Goal: Information Seeking & Learning: Learn about a topic

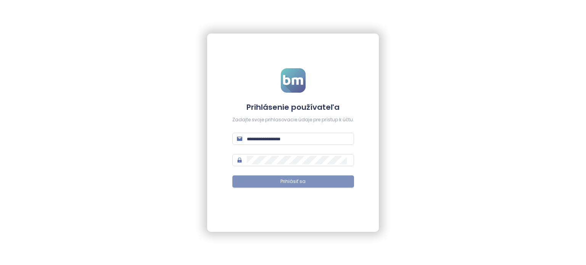
type input "**********"
click at [253, 182] on button "Prihlásiť sa" at bounding box center [293, 182] width 122 height 12
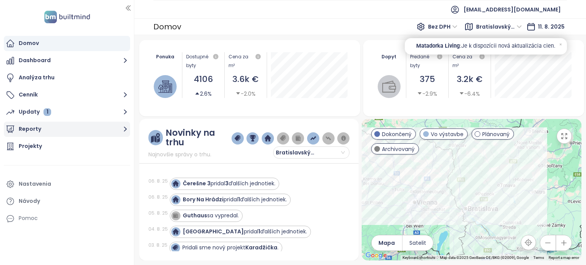
click at [23, 133] on button "Reporty" at bounding box center [67, 129] width 126 height 15
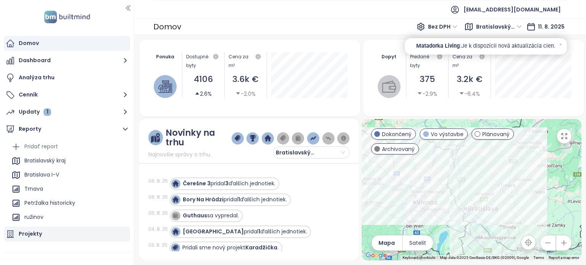
click at [37, 233] on div "Projekty" at bounding box center [30, 234] width 23 height 10
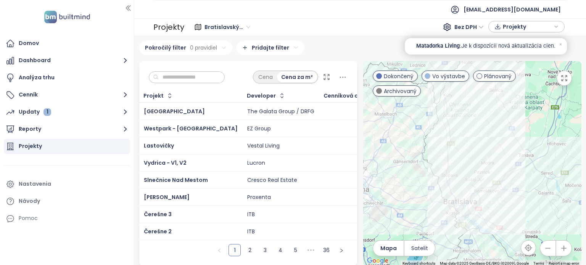
click at [189, 77] on input "text" at bounding box center [190, 77] width 62 height 11
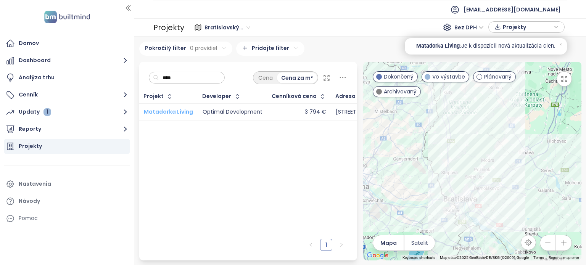
type input "****"
click at [176, 111] on span "Matadorka Living" at bounding box center [168, 112] width 49 height 8
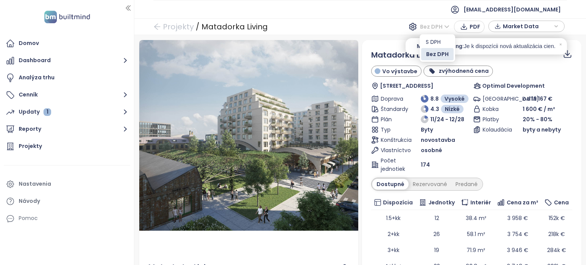
click at [441, 24] on span "Bez DPH" at bounding box center [434, 26] width 29 height 11
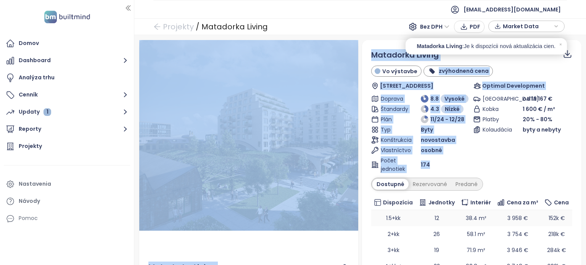
drag, startPoint x: 362, startPoint y: 23, endPoint x: 467, endPoint y: 210, distance: 214.8
click at [467, 210] on div "Projekty / Matadorka Living Bez DPH PDF Market Data Náhľad Matadorka Living Úde…" at bounding box center [360, 141] width 452 height 247
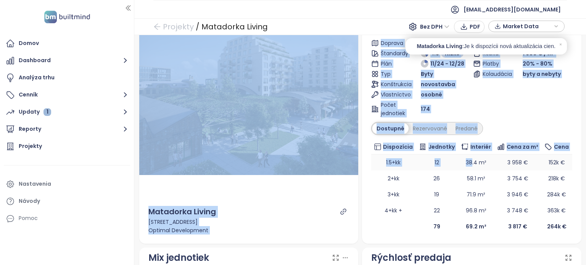
scroll to position [62, 0]
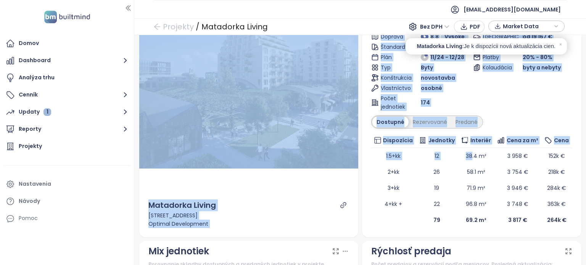
click at [514, 102] on div "Parkovanie od 19 167 € Kobka 1 600 € / m² Platby 20% - 80% Kolaudácia byty a ne…" at bounding box center [522, 71] width 99 height 79
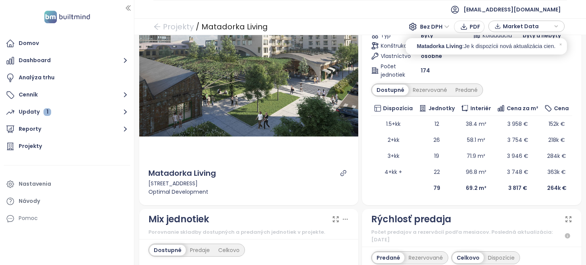
scroll to position [58, 0]
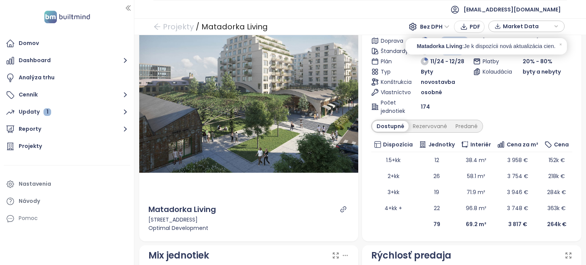
click at [433, 20] on div "Bez DPH PDF Market Data" at bounding box center [486, 27] width 161 height 14
click at [431, 24] on span "Bez DPH" at bounding box center [434, 26] width 29 height 11
click at [431, 36] on div "S DPH" at bounding box center [437, 42] width 32 height 12
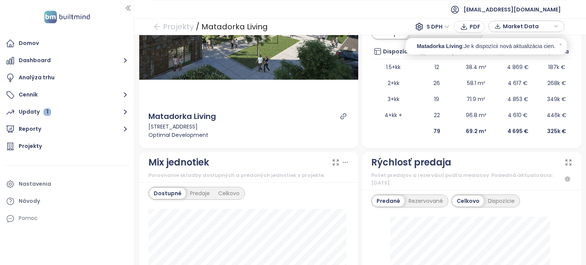
scroll to position [0, 0]
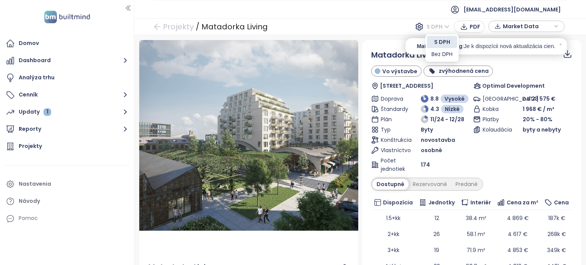
click at [440, 27] on span "S DPH" at bounding box center [438, 26] width 23 height 11
click at [436, 57] on div "Bez DPH" at bounding box center [442, 54] width 21 height 8
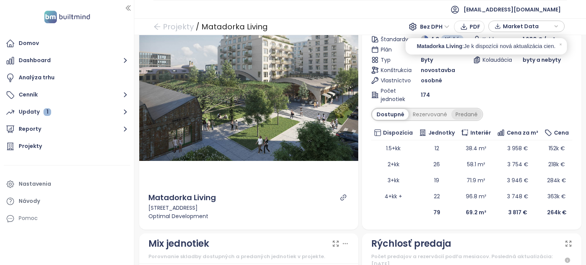
scroll to position [70, 0]
click at [460, 114] on div "Predané" at bounding box center [467, 114] width 31 height 11
click at [386, 112] on div "Dostupné" at bounding box center [390, 114] width 34 height 11
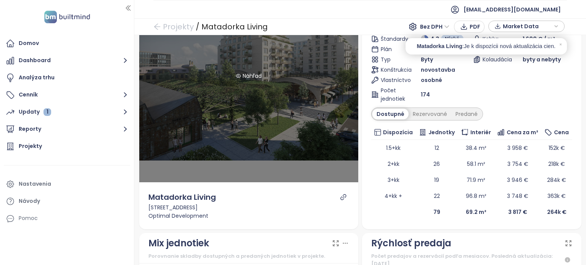
scroll to position [0, 0]
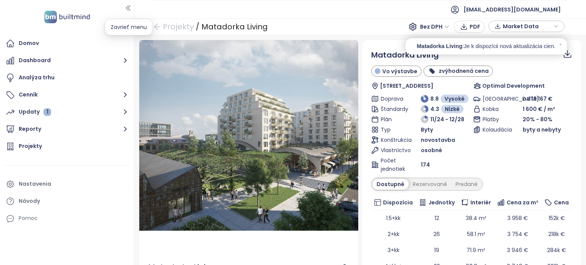
click at [125, 5] on icon "button" at bounding box center [128, 8] width 8 height 8
